Goal: Information Seeking & Learning: Check status

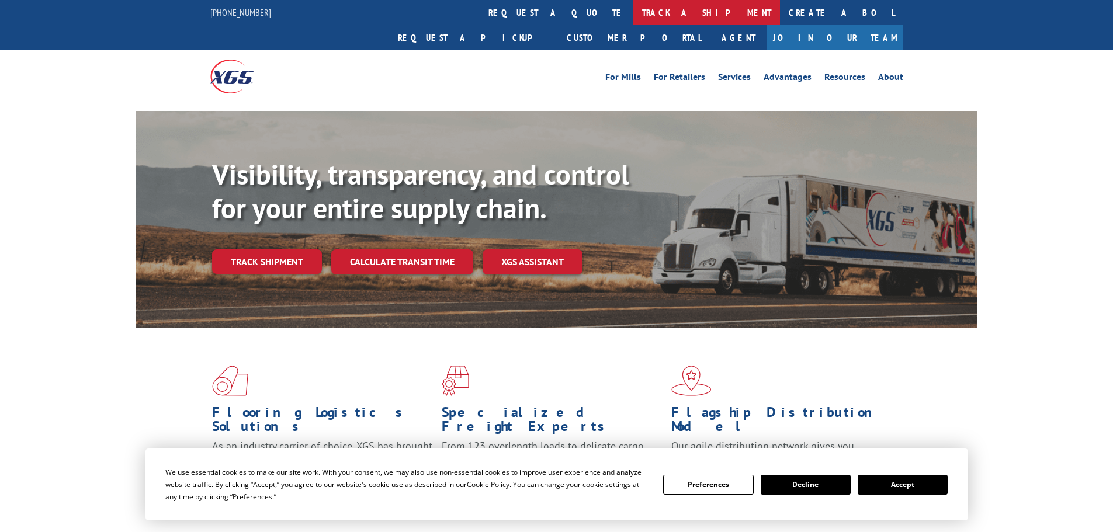
click at [634, 12] on link "track a shipment" at bounding box center [707, 12] width 147 height 25
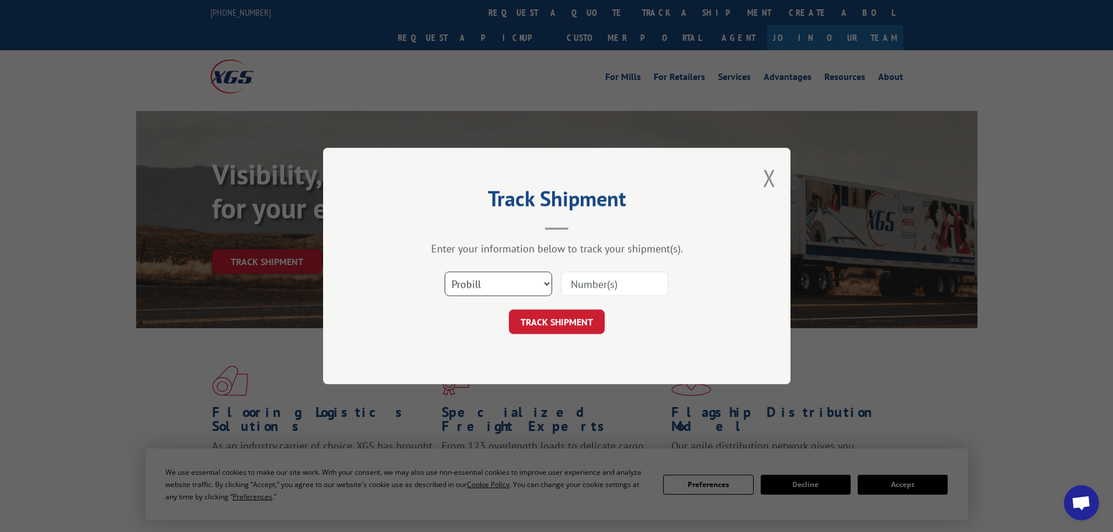
click at [468, 281] on select "Select category... Probill BOL PO" at bounding box center [499, 284] width 108 height 25
select select "po"
click at [445, 272] on select "Select category... Probill BOL PO" at bounding box center [499, 284] width 108 height 25
click at [617, 286] on input at bounding box center [615, 284] width 108 height 25
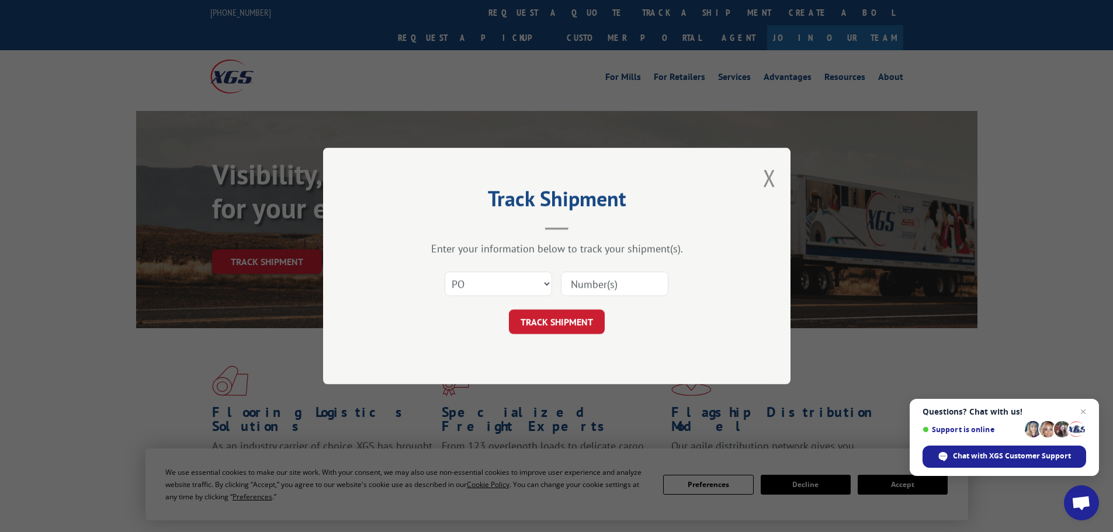
paste input "13505395"
type input "13505395"
click at [566, 313] on button "TRACK SHIPMENT" at bounding box center [557, 322] width 96 height 25
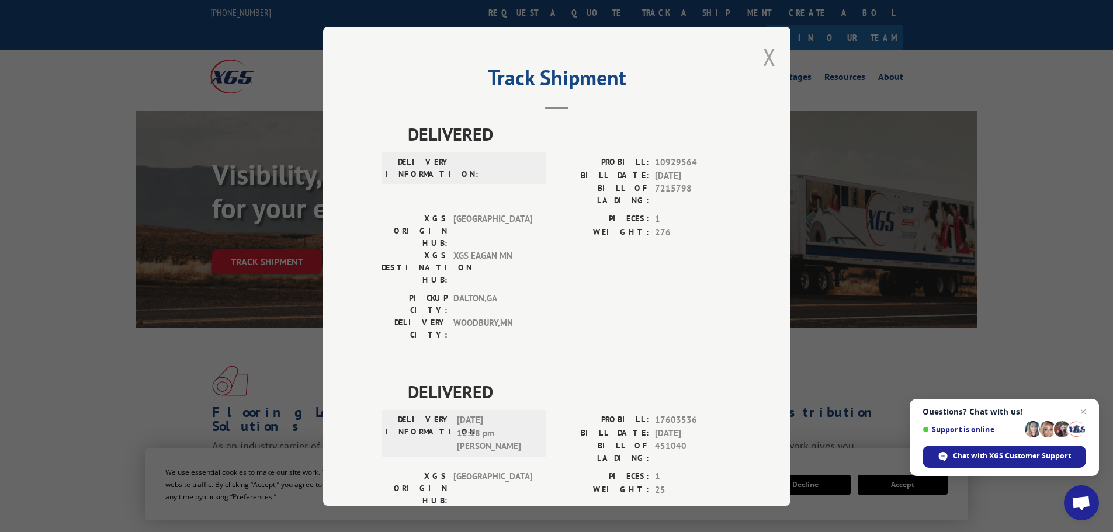
click at [764, 57] on button "Close modal" at bounding box center [769, 56] width 13 height 31
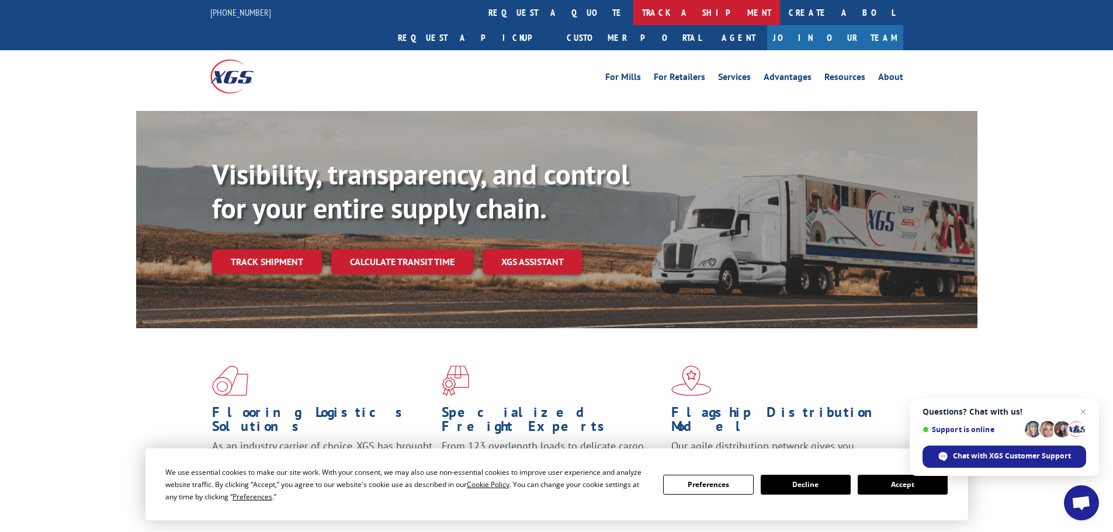
click at [634, 13] on link "track a shipment" at bounding box center [707, 12] width 147 height 25
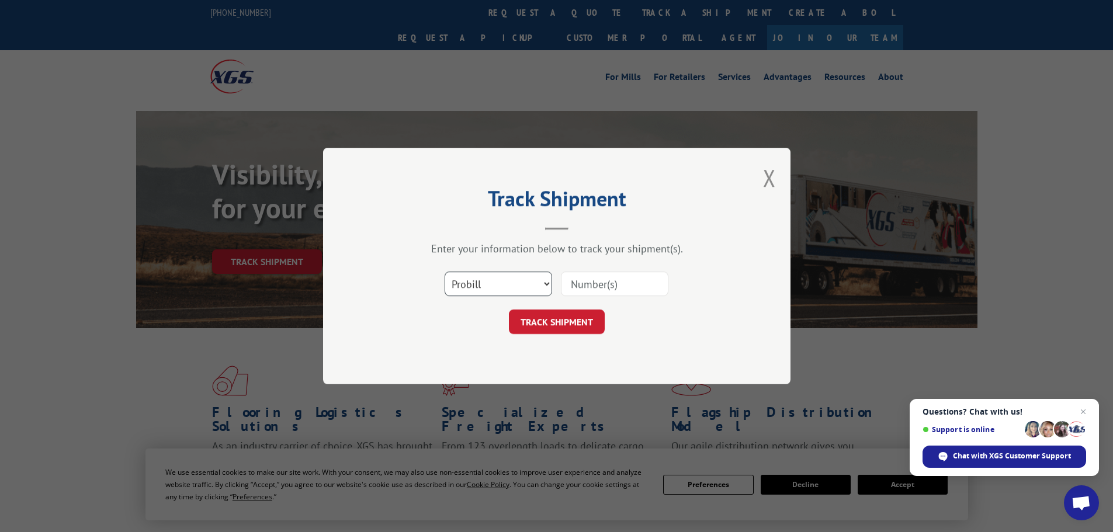
click at [454, 275] on select "Select category... Probill BOL PO" at bounding box center [499, 284] width 108 height 25
select select "po"
click at [445, 272] on select "Select category... Probill BOL PO" at bounding box center [499, 284] width 108 height 25
click at [598, 286] on input at bounding box center [615, 284] width 108 height 25
paste input "13505430"
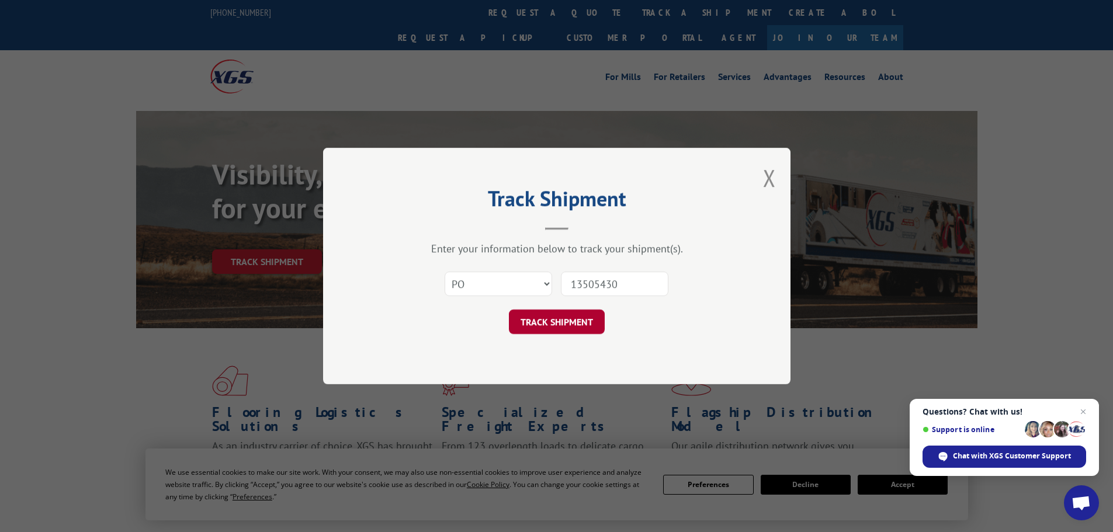
type input "13505430"
click at [562, 323] on button "TRACK SHIPMENT" at bounding box center [557, 322] width 96 height 25
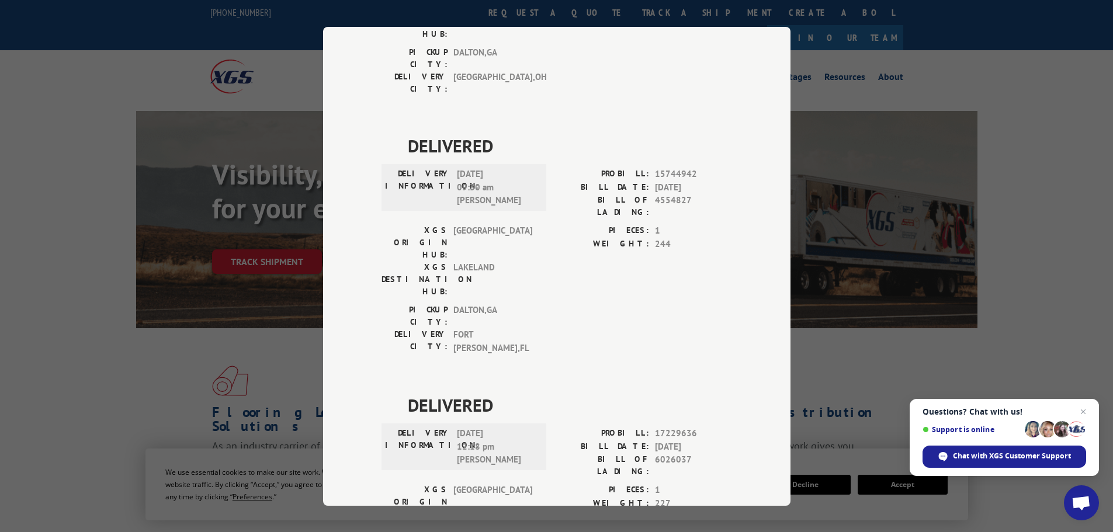
scroll to position [252, 0]
